Goal: Find contact information

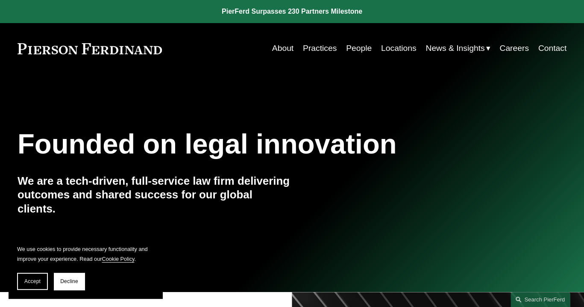
click at [353, 45] on link "People" at bounding box center [359, 48] width 26 height 17
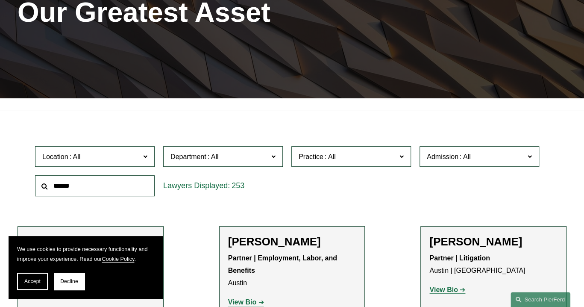
scroll to position [170, 0]
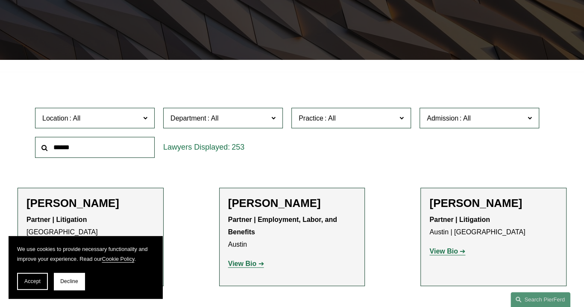
click at [113, 145] on input "text" at bounding box center [95, 147] width 120 height 21
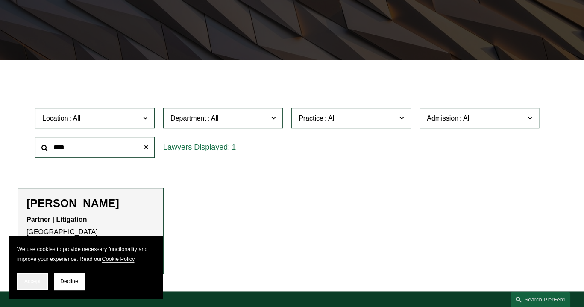
type input "****"
click at [34, 283] on span "Accept" at bounding box center [32, 281] width 16 height 6
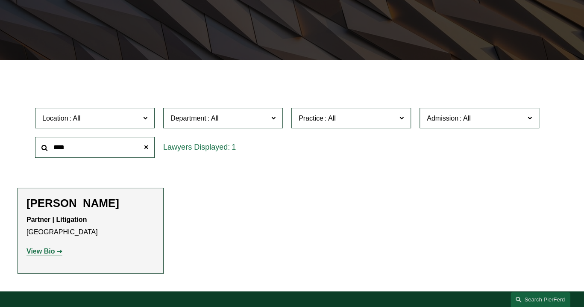
click at [43, 249] on strong "View Bio" at bounding box center [40, 250] width 28 height 7
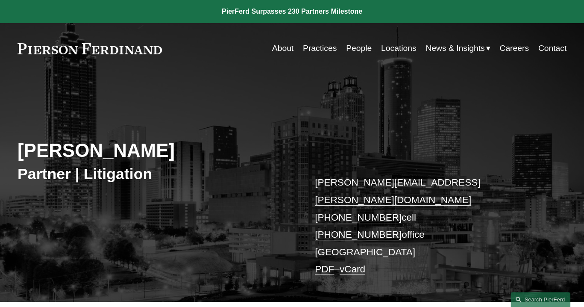
click at [363, 264] on link "vCard" at bounding box center [353, 269] width 26 height 11
click at [392, 48] on link "Locations" at bounding box center [398, 48] width 35 height 17
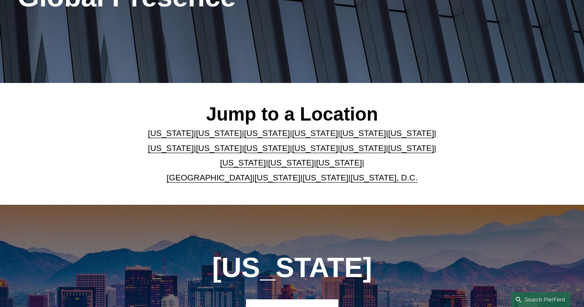
scroll to position [150, 0]
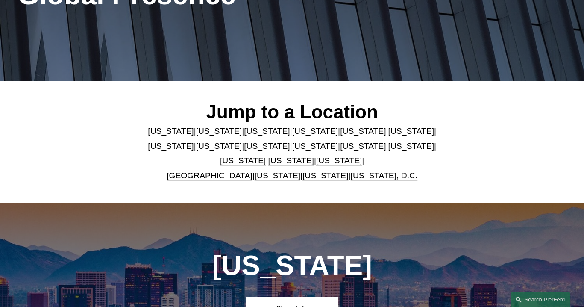
click at [388, 132] on link "[US_STATE]" at bounding box center [411, 130] width 46 height 9
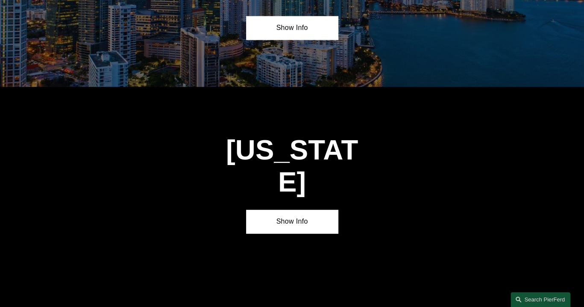
scroll to position [1189, 0]
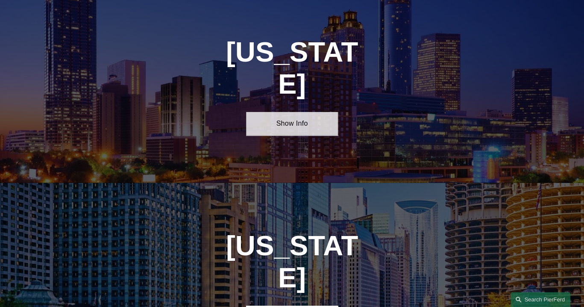
click at [293, 112] on link "Show Info" at bounding box center [291, 123] width 91 height 23
